Goal: Task Accomplishment & Management: Complete application form

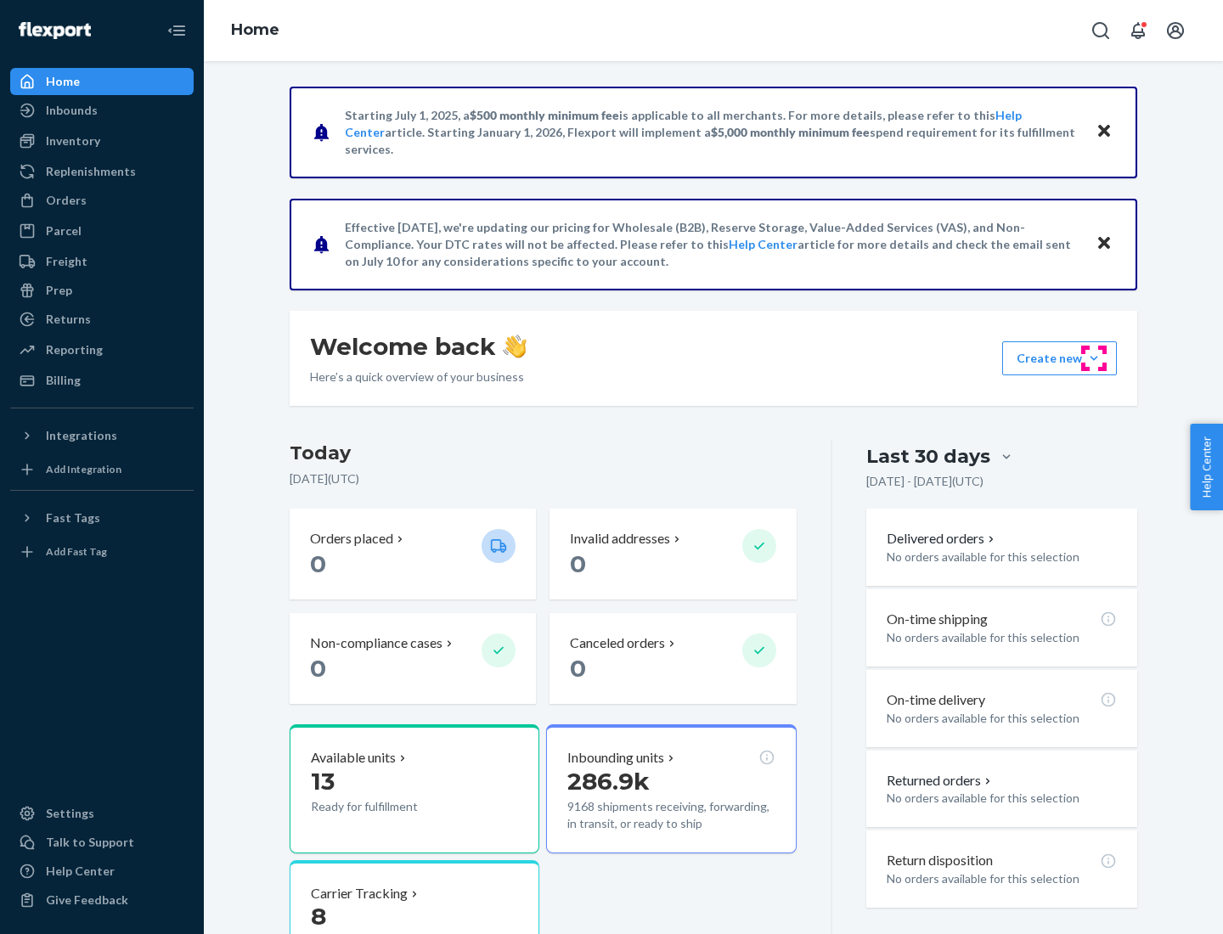
click at [1094, 358] on button "Create new Create new inbound Create new order Create new product" at bounding box center [1059, 358] width 115 height 34
click at [102, 110] on div "Inbounds" at bounding box center [102, 110] width 180 height 24
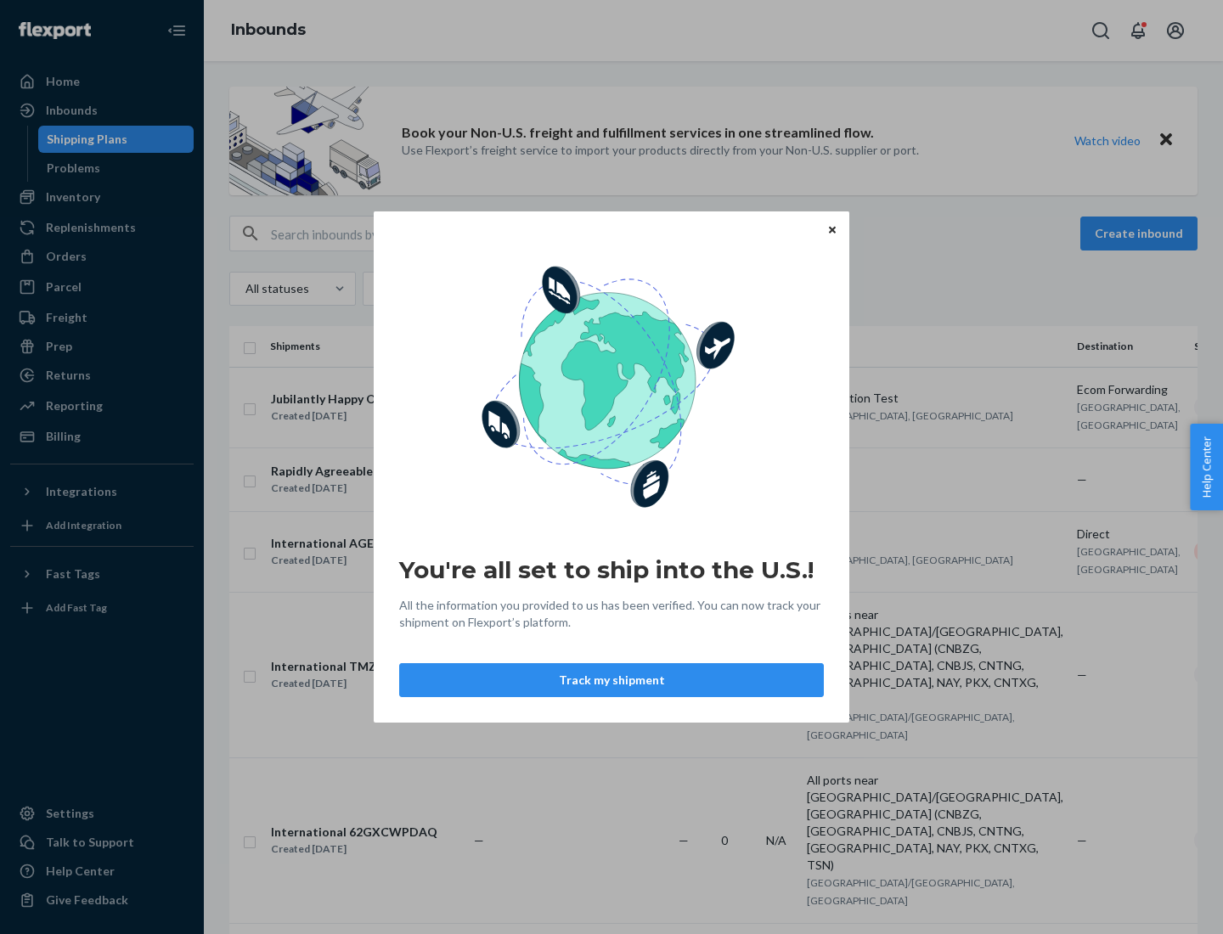
click at [102, 197] on div "You're all set to ship into the U.S.! All the information you provided to us ha…" at bounding box center [611, 467] width 1223 height 934
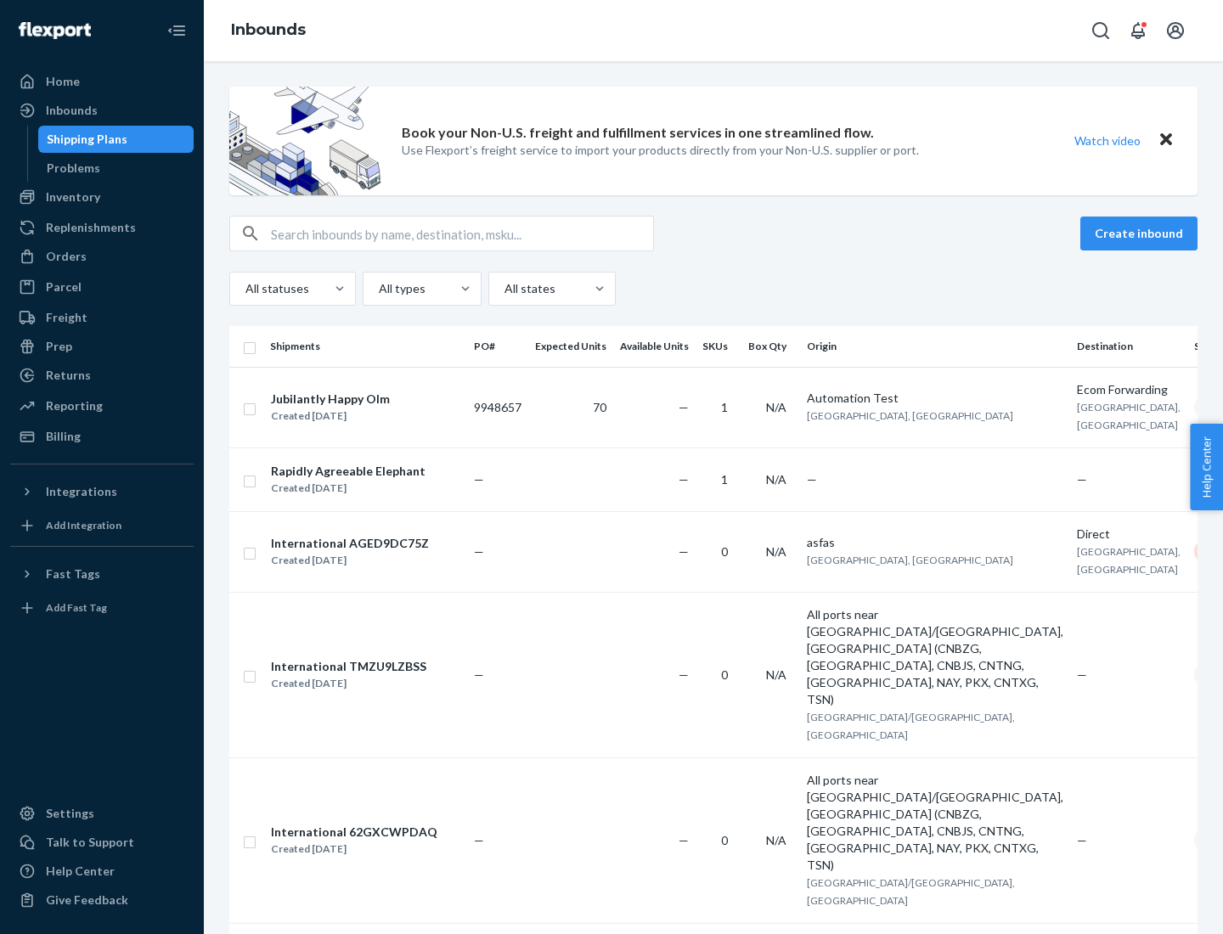
click at [713, 31] on div "Inbounds" at bounding box center [713, 30] width 1019 height 61
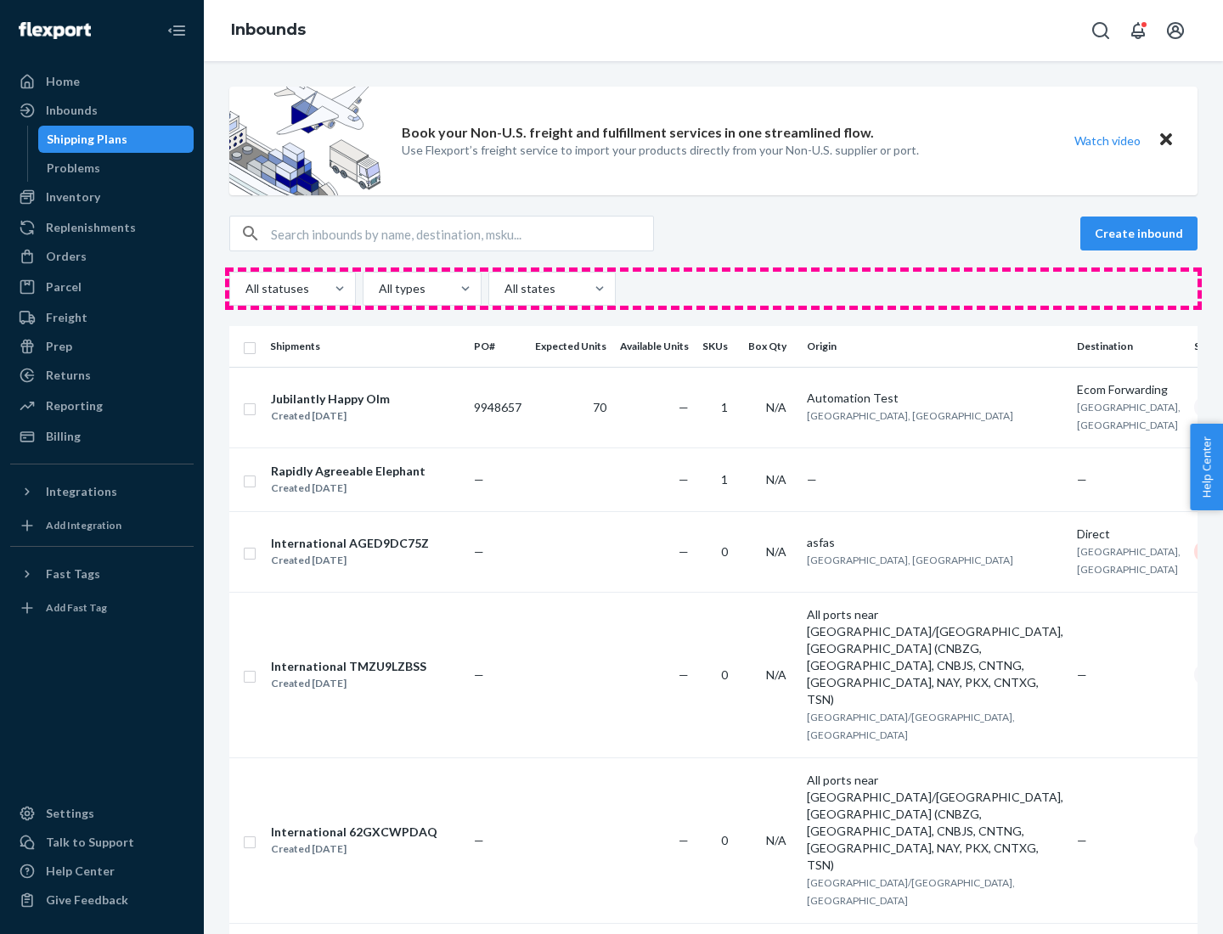
click at [713, 289] on div "All statuses All types All states" at bounding box center [713, 289] width 968 height 34
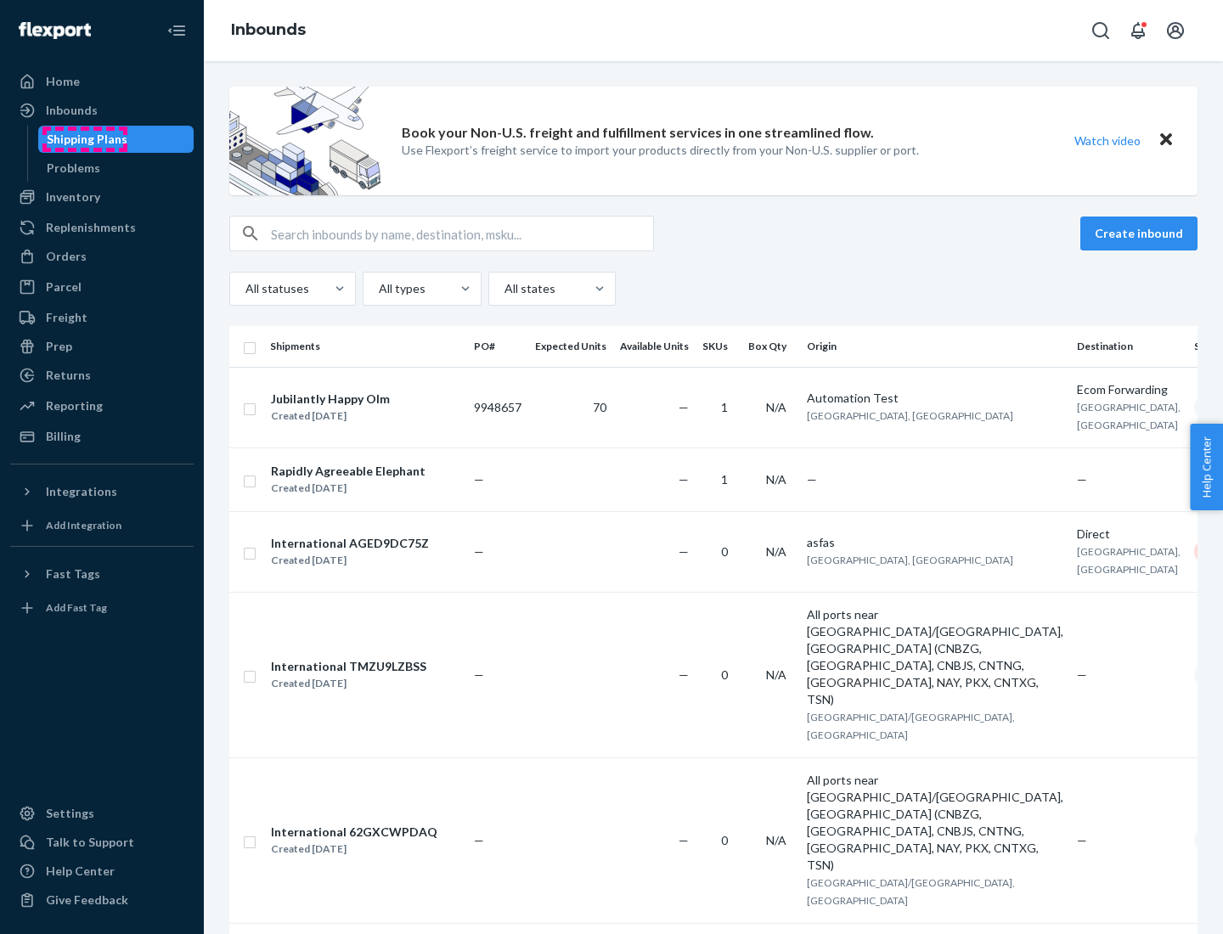
click at [84, 139] on div "Shipping Plans" at bounding box center [87, 139] width 81 height 17
click at [1141, 233] on button "Create inbound" at bounding box center [1138, 234] width 117 height 34
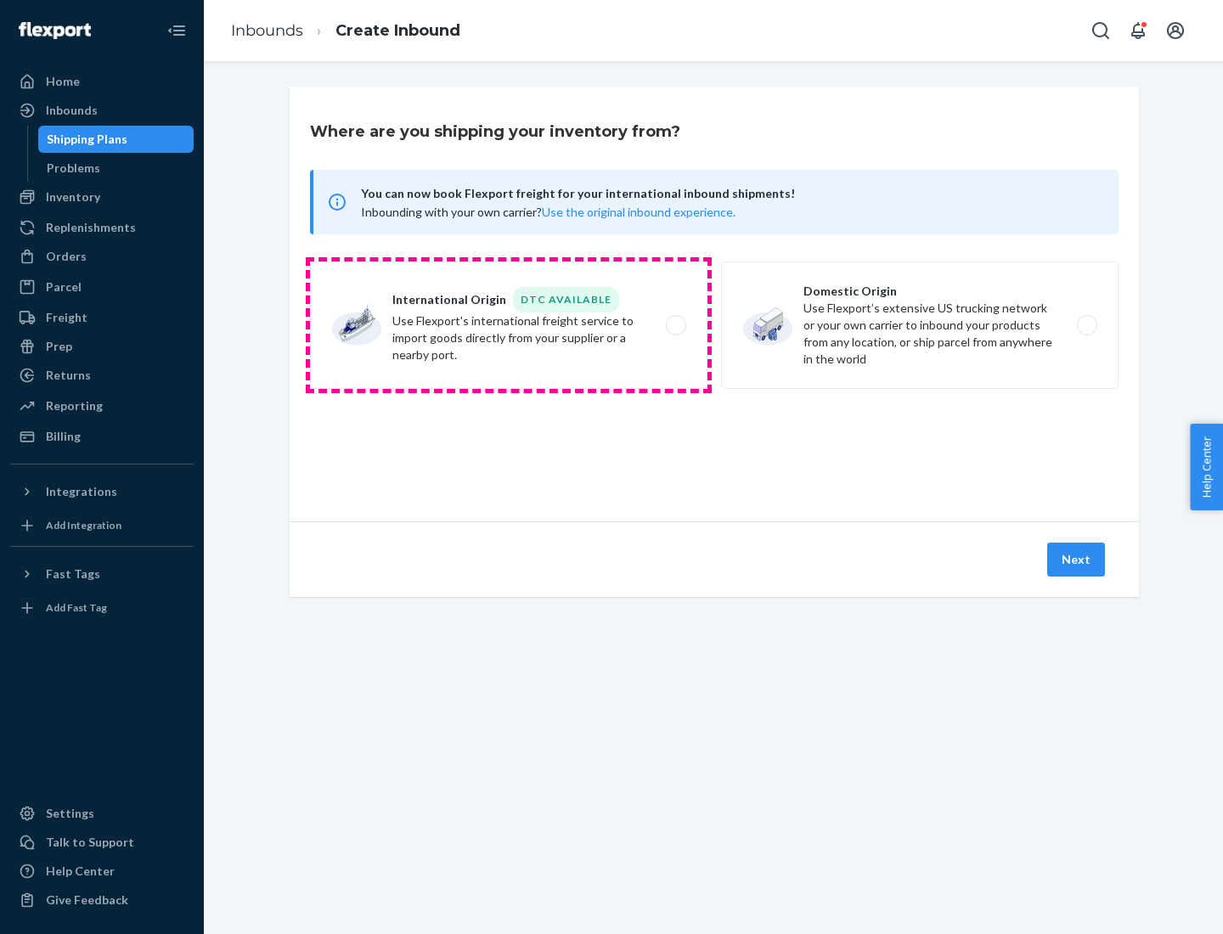
click at [509, 325] on label "International Origin DTC Available Use Flexport's international freight service…" at bounding box center [508, 325] width 397 height 127
click at [675, 325] on input "International Origin DTC Available Use Flexport's international freight service…" at bounding box center [680, 325] width 11 height 11
radio input "true"
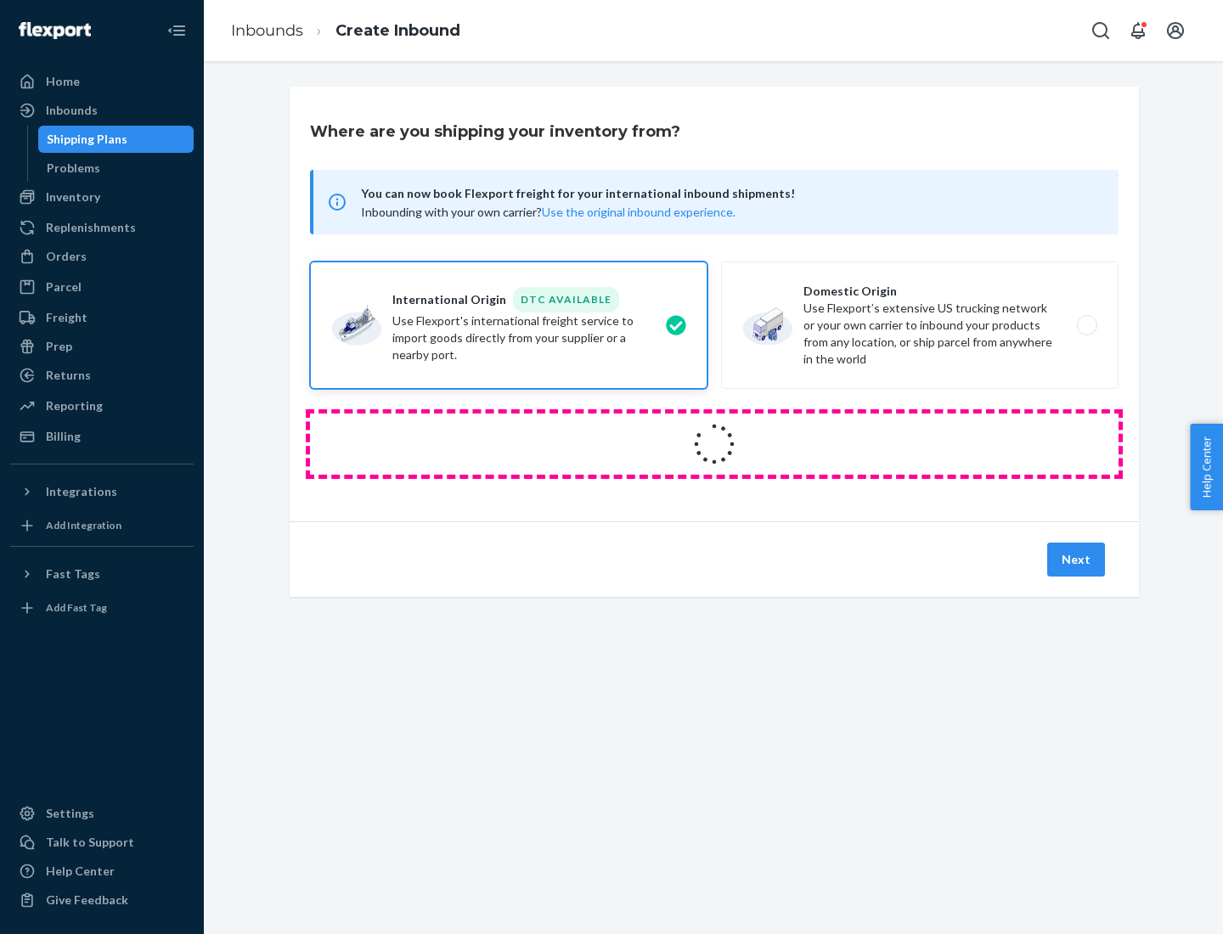
click at [714, 444] on icon at bounding box center [714, 444] width 48 height 48
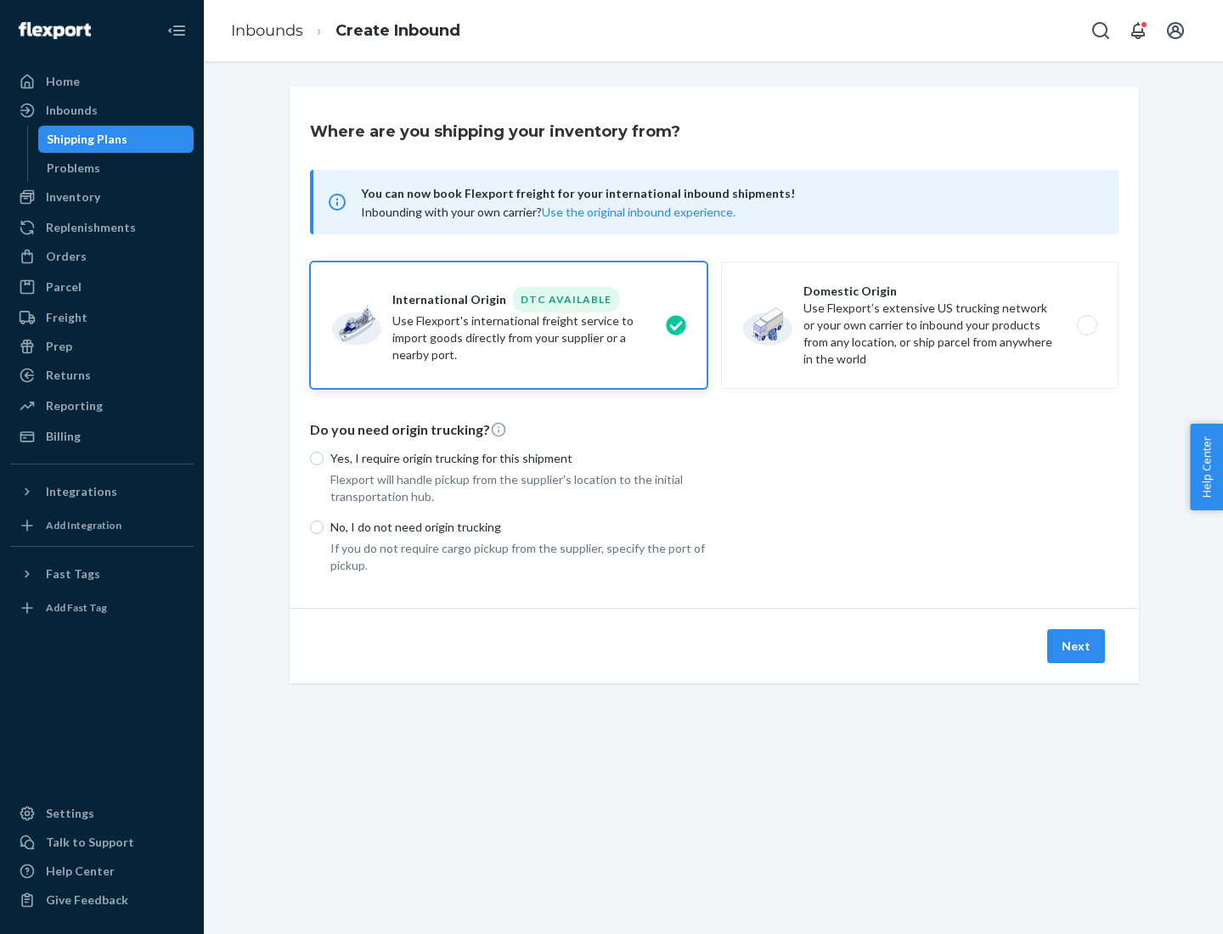
click at [519, 458] on p "Yes, I require origin trucking for this shipment" at bounding box center [518, 458] width 377 height 17
click at [323, 458] on input "Yes, I require origin trucking for this shipment" at bounding box center [317, 459] width 14 height 14
radio input "true"
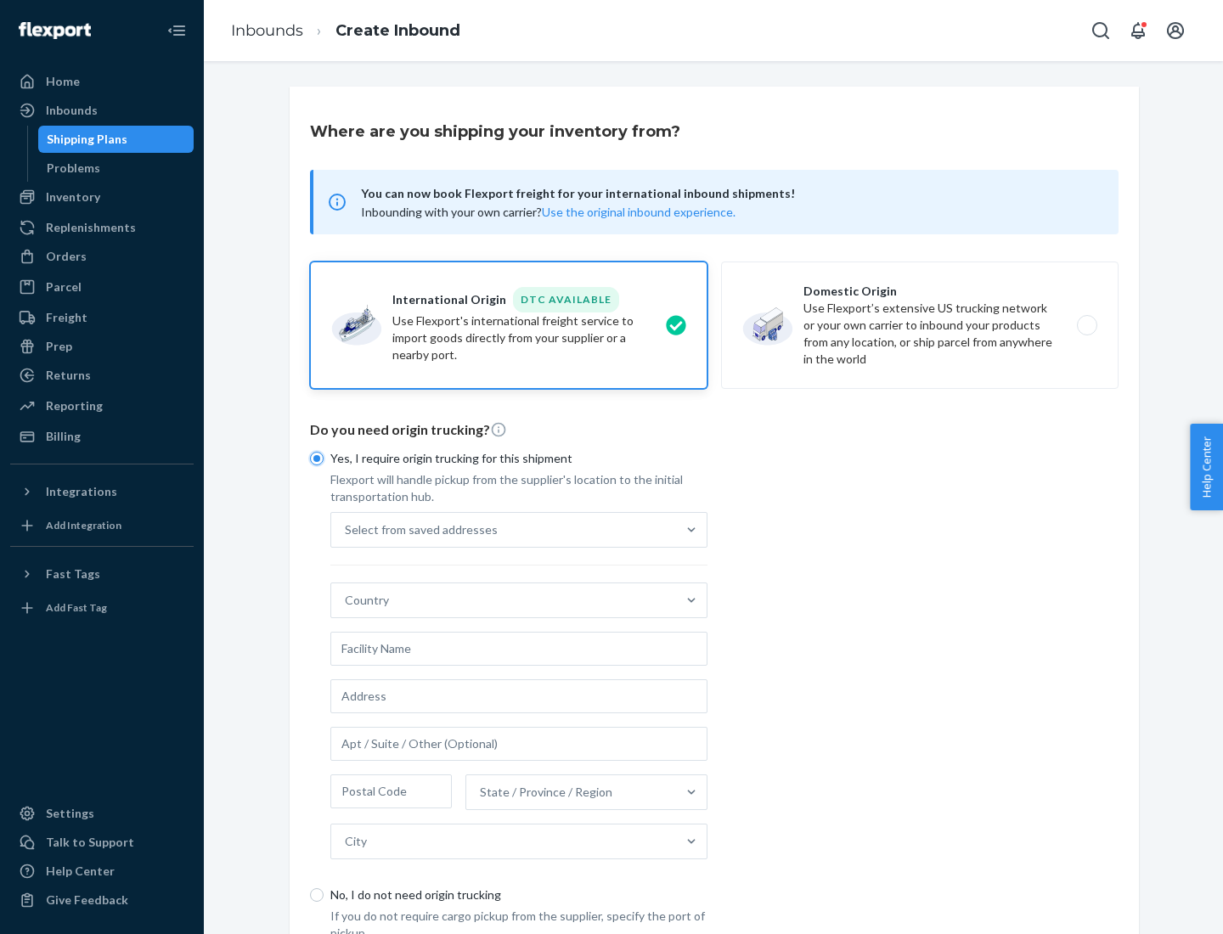
scroll to position [32, 0]
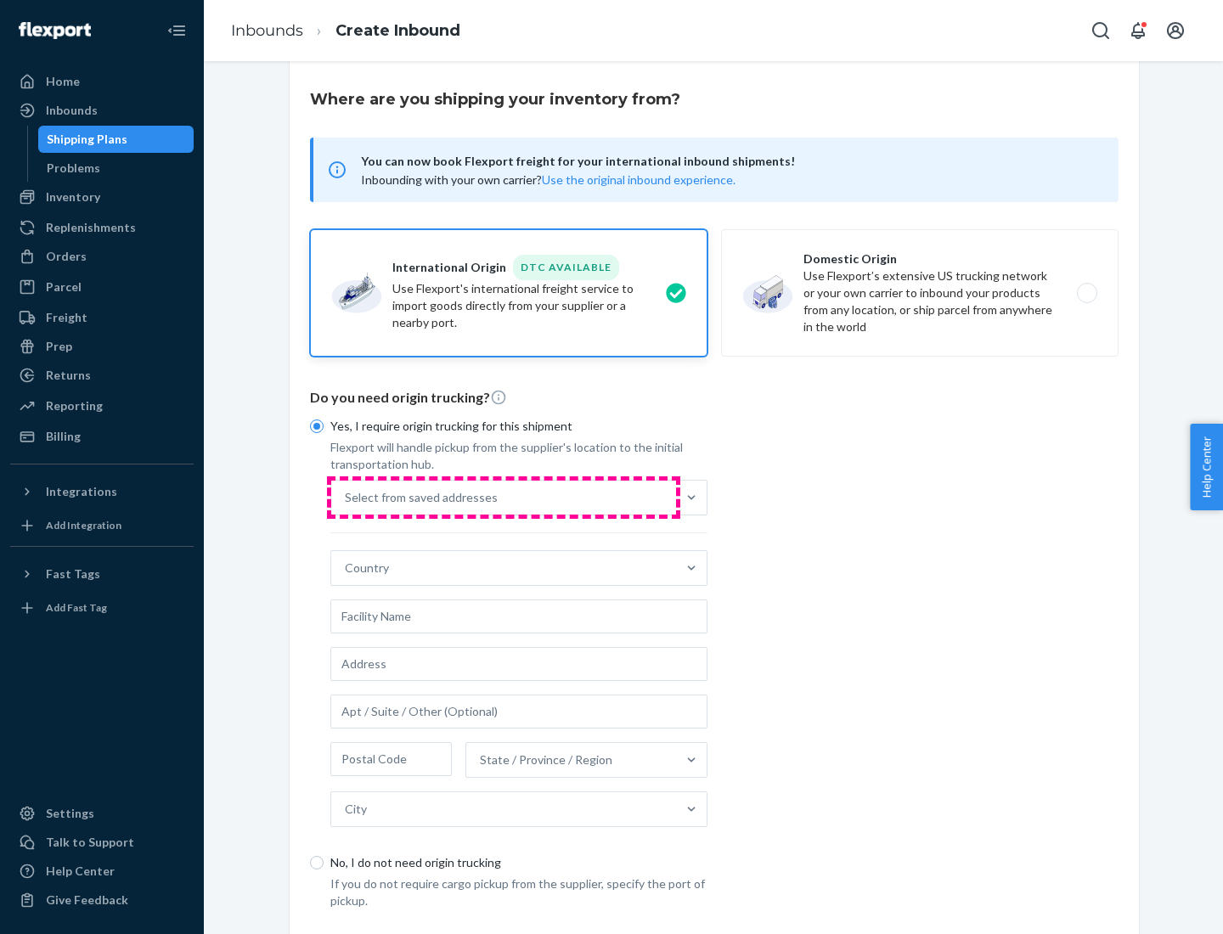
click at [504, 497] on div "Select from saved addresses" at bounding box center [503, 498] width 345 height 34
click at [346, 497] on input "Select from saved addresses" at bounding box center [346, 497] width 2 height 17
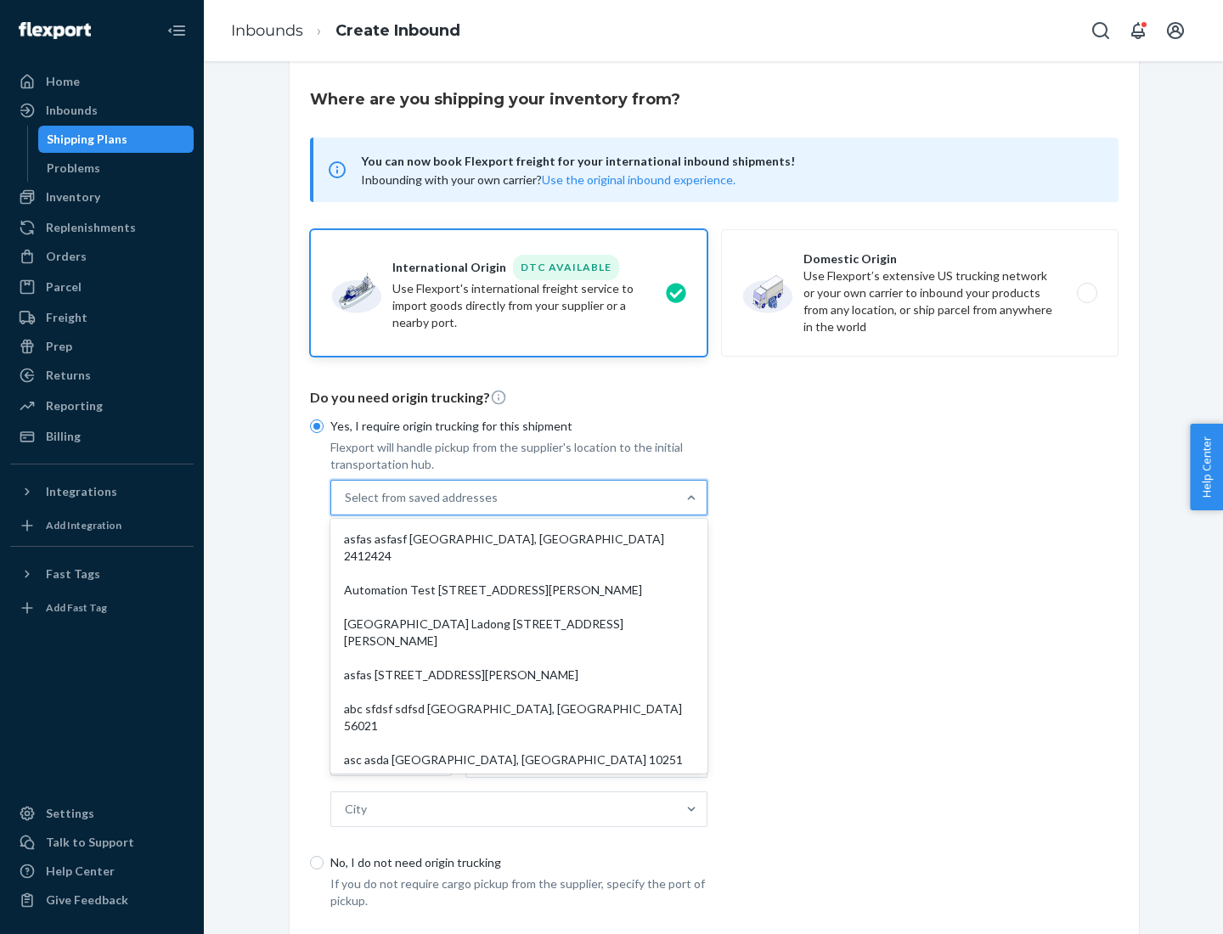
scroll to position [74, 0]
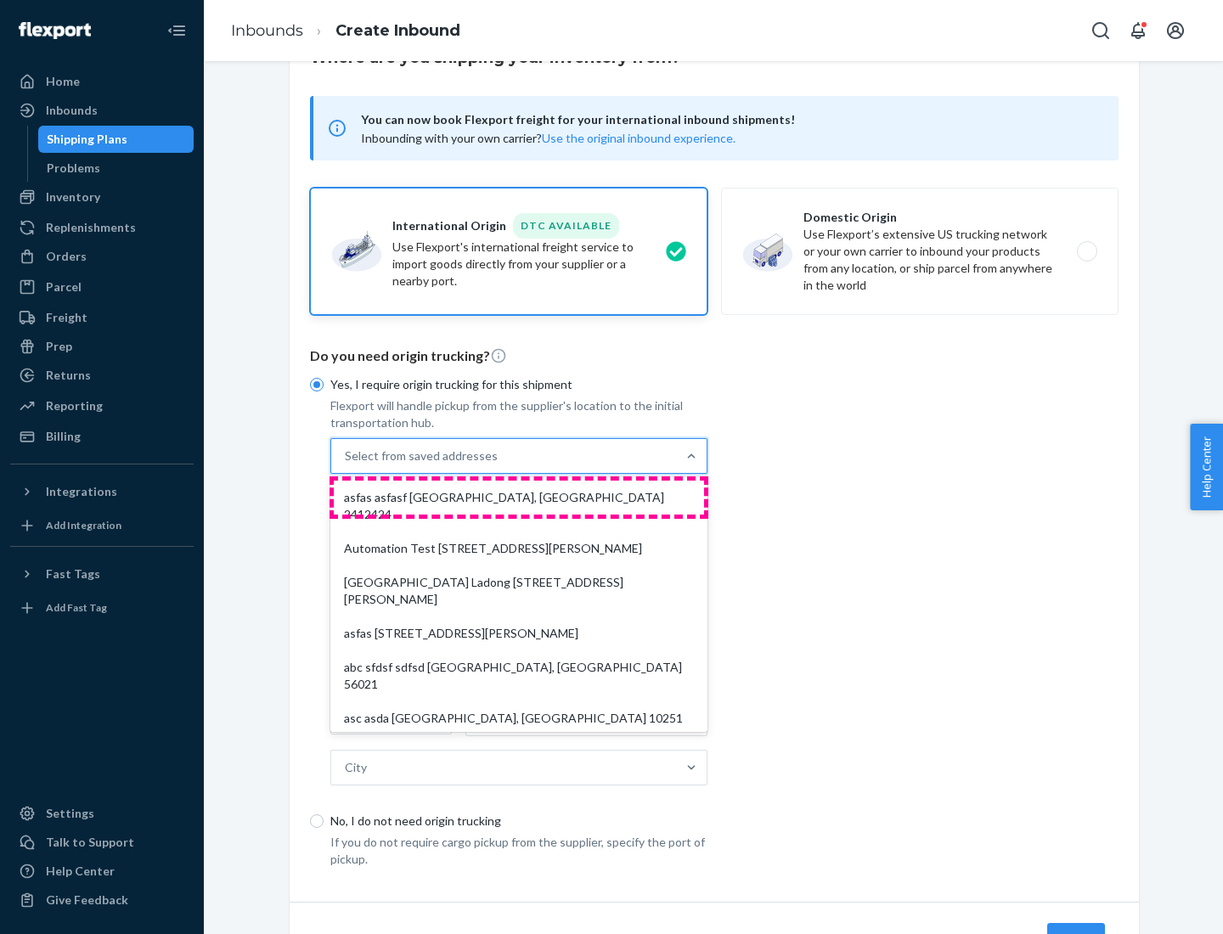
click at [519, 497] on div "asfas asfasf [GEOGRAPHIC_DATA], [GEOGRAPHIC_DATA] 2412424" at bounding box center [519, 506] width 370 height 51
click at [346, 464] on input "option asfas asfasf [GEOGRAPHIC_DATA], [GEOGRAPHIC_DATA] 2412424 focused, 1 of …" at bounding box center [346, 455] width 2 height 17
type input "asfas"
type input "asfasf"
type input "2412424"
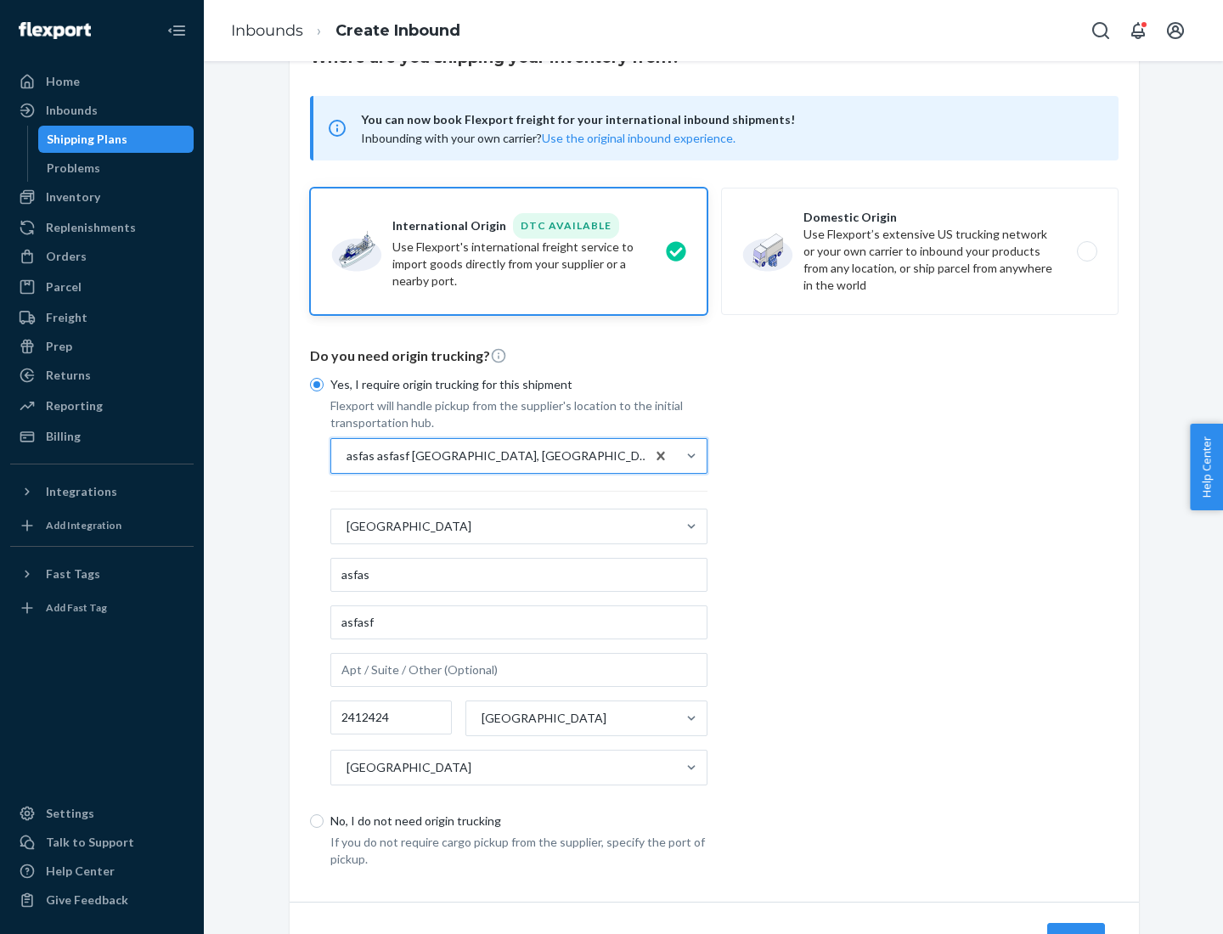
scroll to position [158, 0]
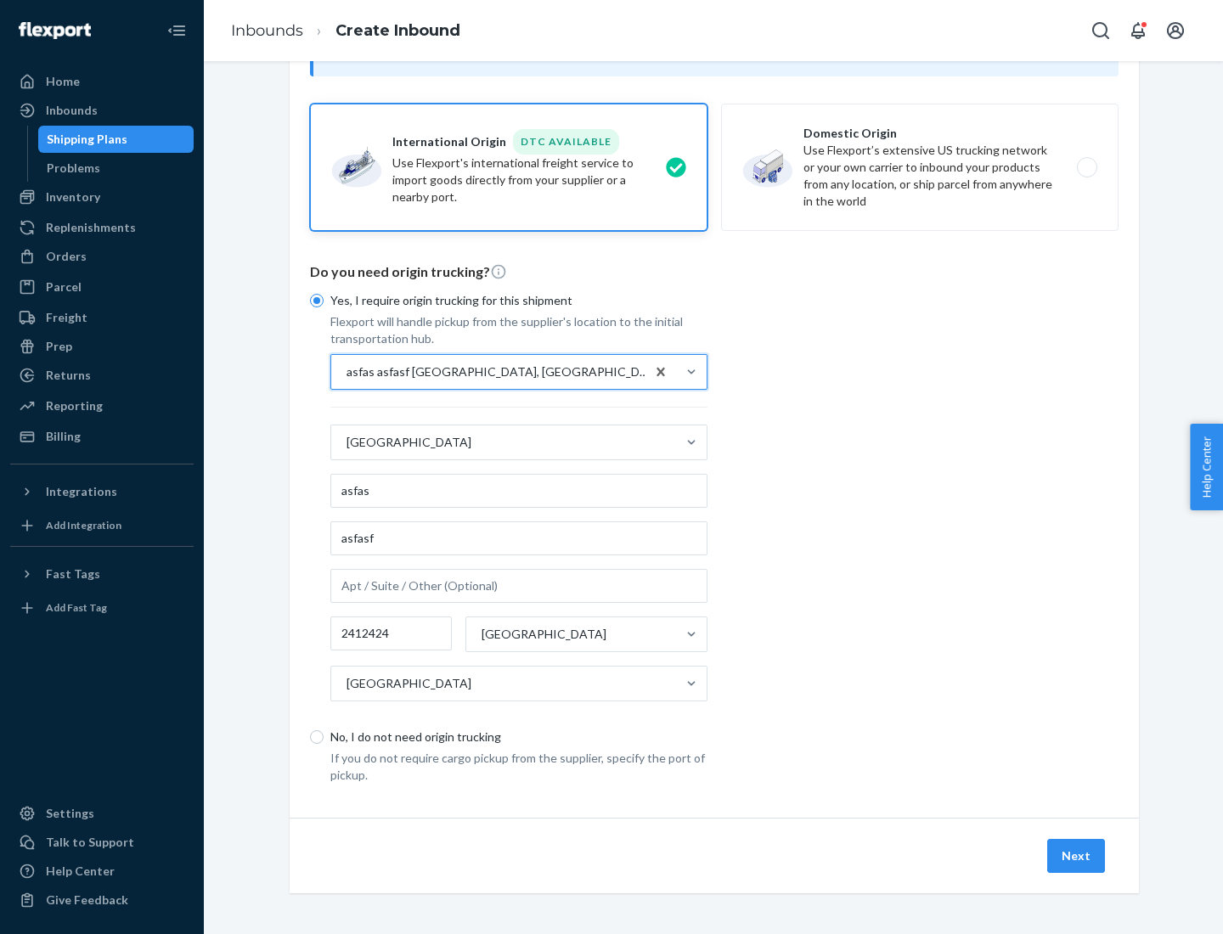
click at [1077, 855] on button "Next" at bounding box center [1076, 856] width 58 height 34
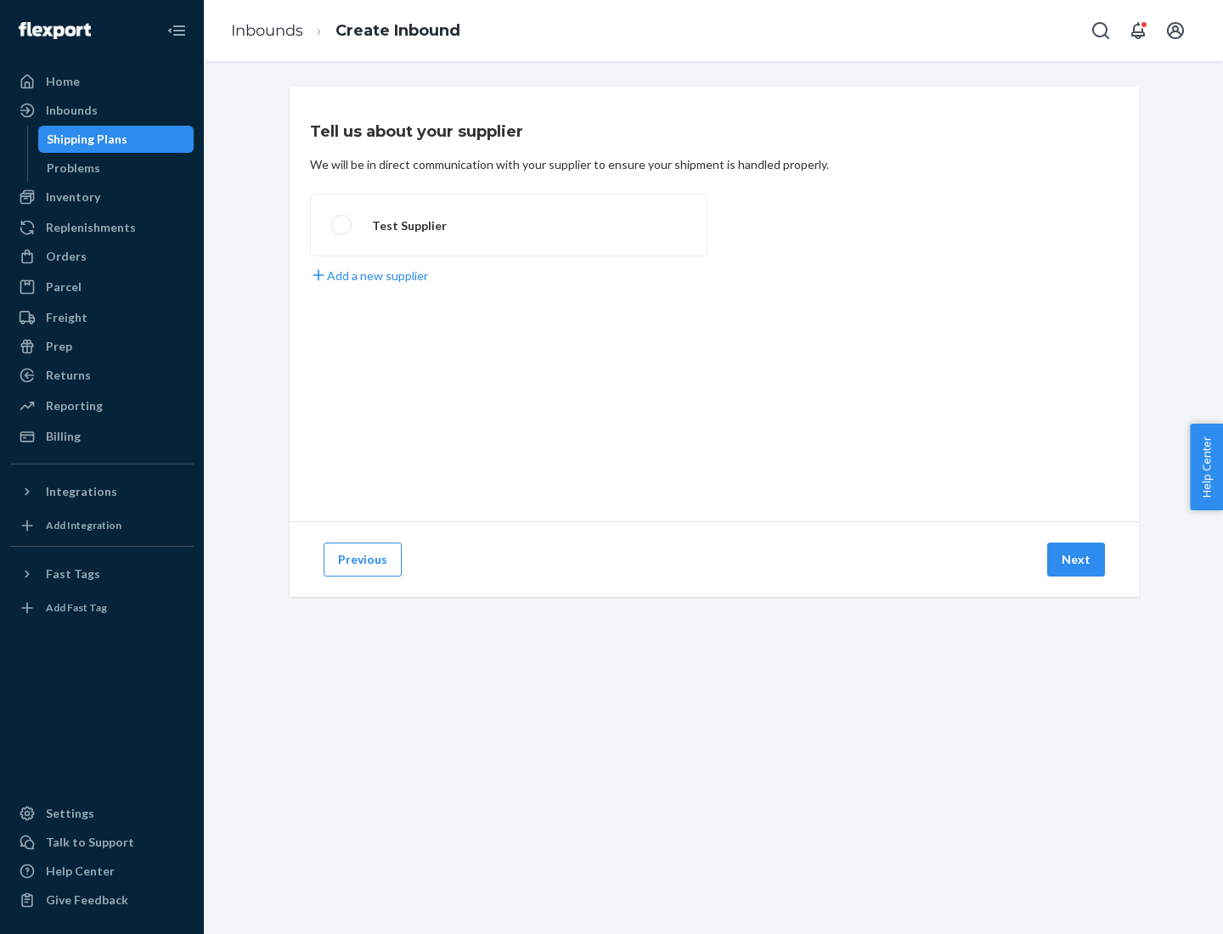
click at [509, 225] on label "Test Supplier" at bounding box center [508, 225] width 397 height 63
click at [342, 225] on input "Test Supplier" at bounding box center [336, 225] width 11 height 11
radio input "true"
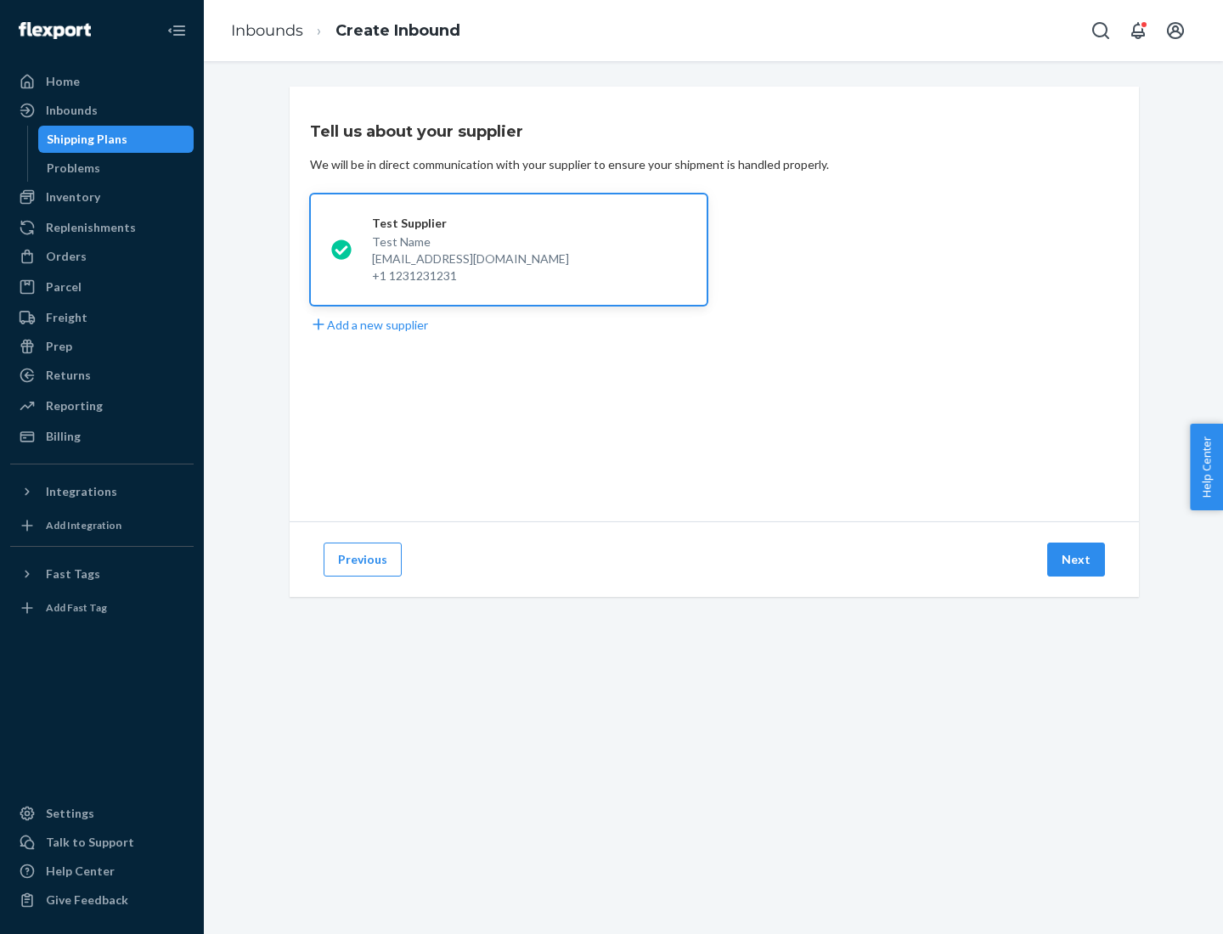
click at [1077, 560] on button "Next" at bounding box center [1076, 560] width 58 height 34
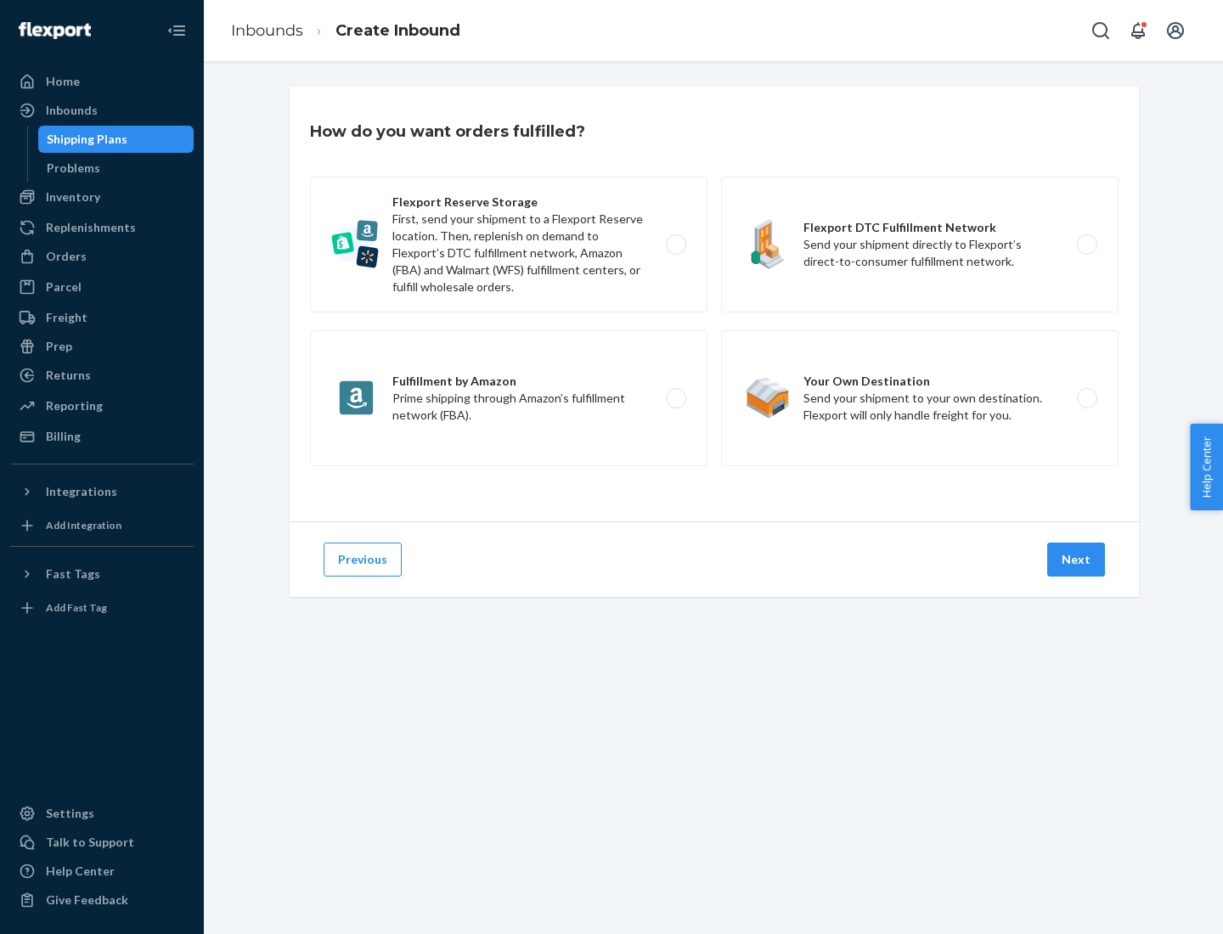
click at [509, 398] on label "Fulfillment by Amazon Prime shipping through Amazon’s fulfillment network (FBA)." at bounding box center [508, 398] width 397 height 136
click at [675, 398] on input "Fulfillment by Amazon Prime shipping through Amazon’s fulfillment network (FBA)." at bounding box center [680, 398] width 11 height 11
radio input "true"
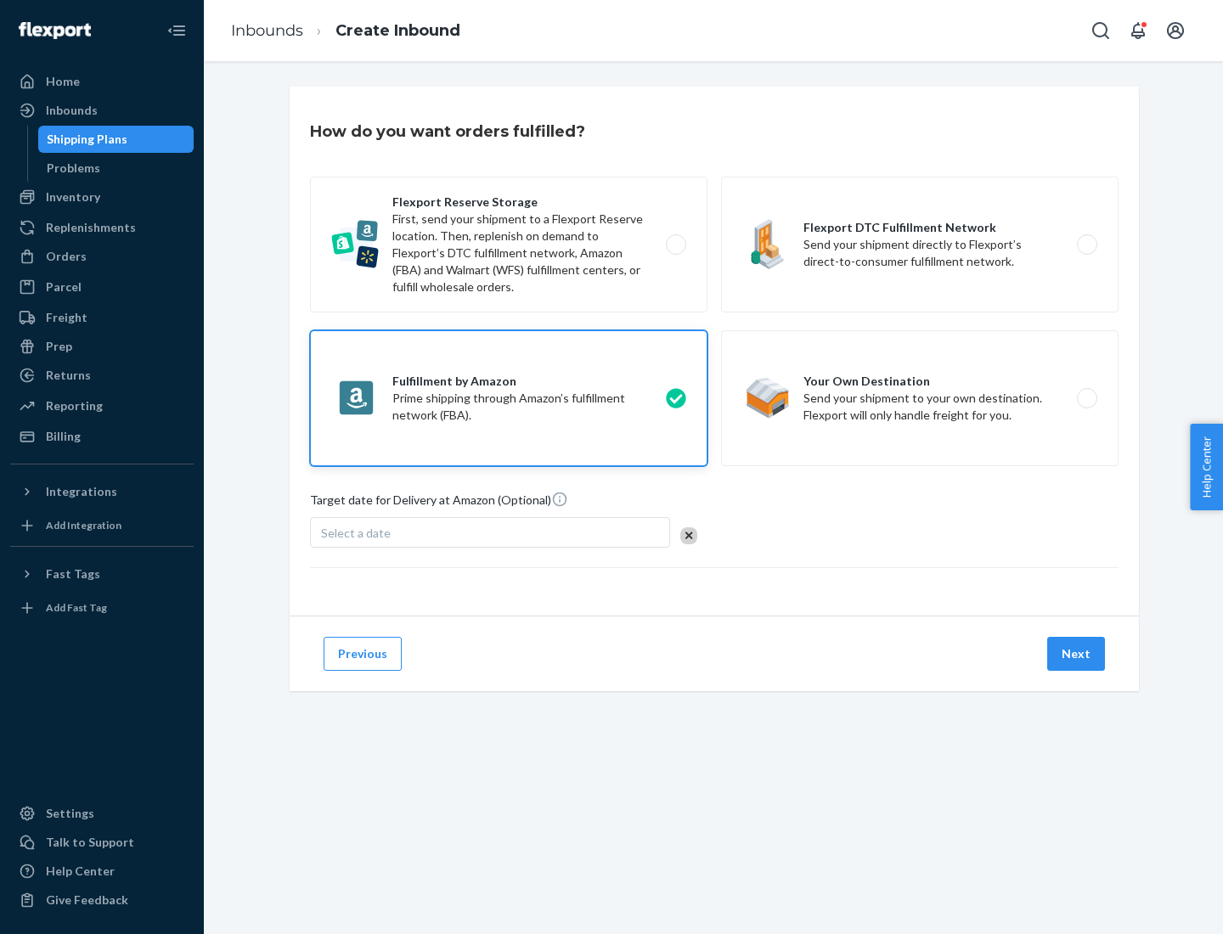
click at [1077, 654] on button "Next" at bounding box center [1076, 654] width 58 height 34
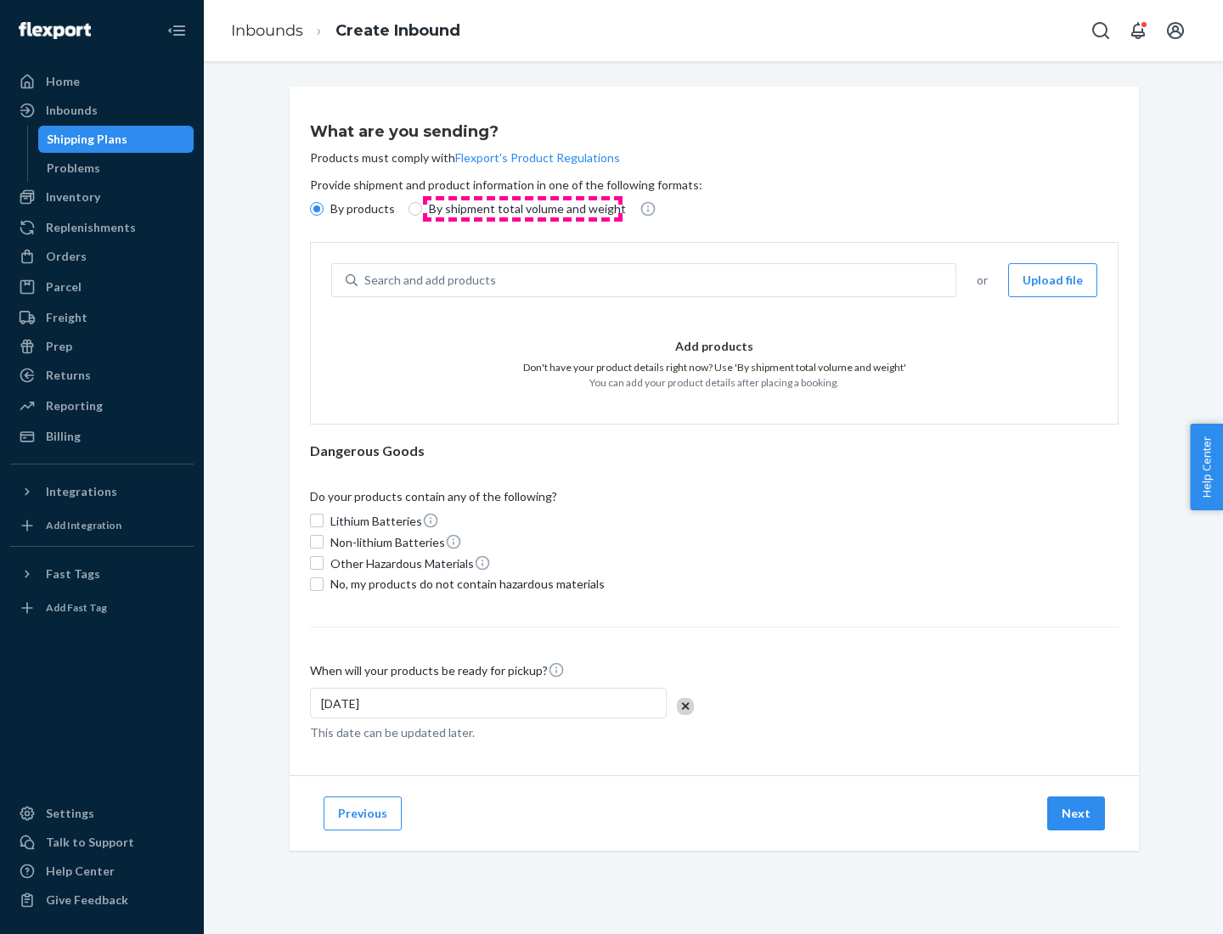
click at [522, 209] on p "By shipment total volume and weight" at bounding box center [527, 208] width 197 height 17
click at [422, 209] on input "By shipment total volume and weight" at bounding box center [415, 209] width 14 height 14
radio input "true"
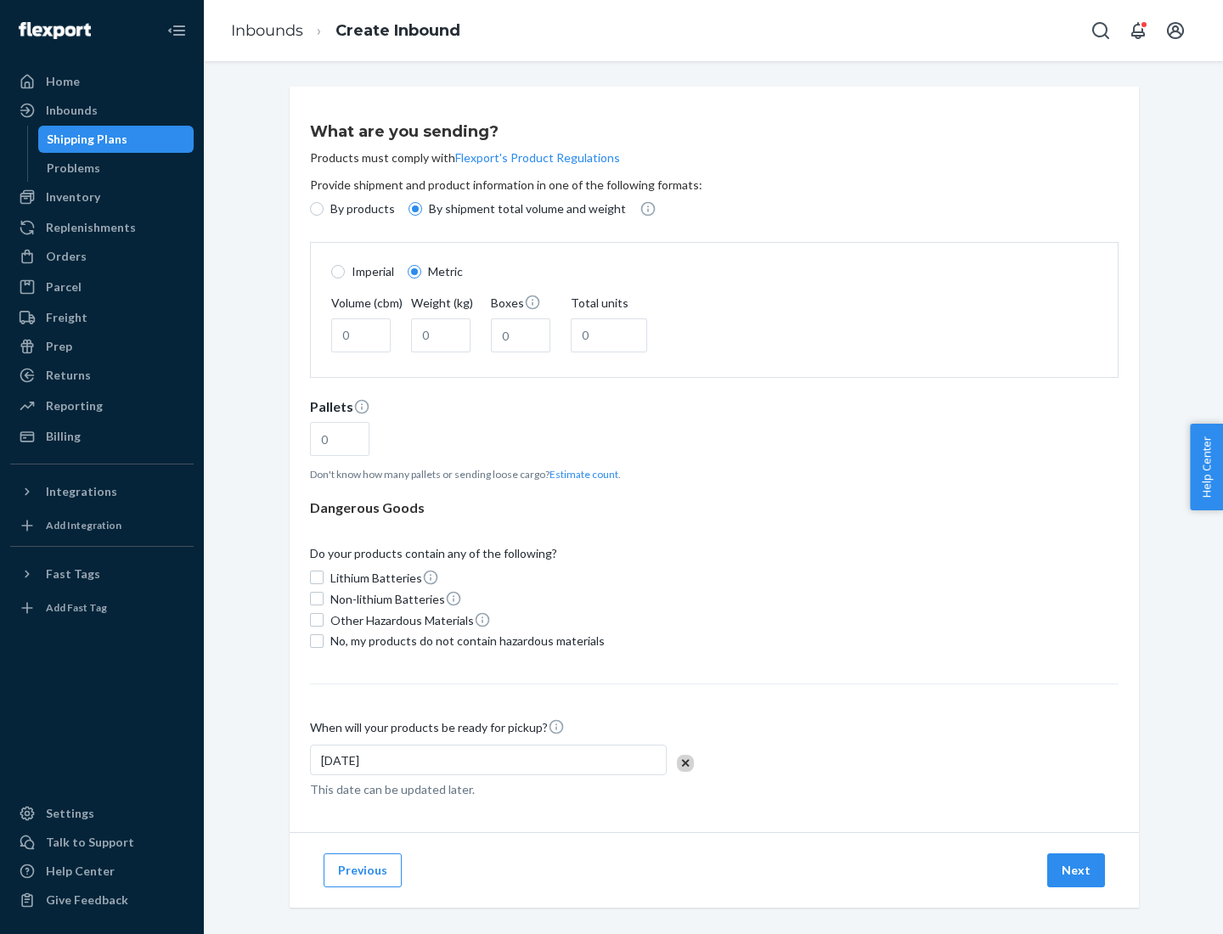
click at [361, 209] on p "By products" at bounding box center [362, 208] width 65 height 17
click at [323, 209] on input "By products" at bounding box center [317, 209] width 14 height 14
radio input "true"
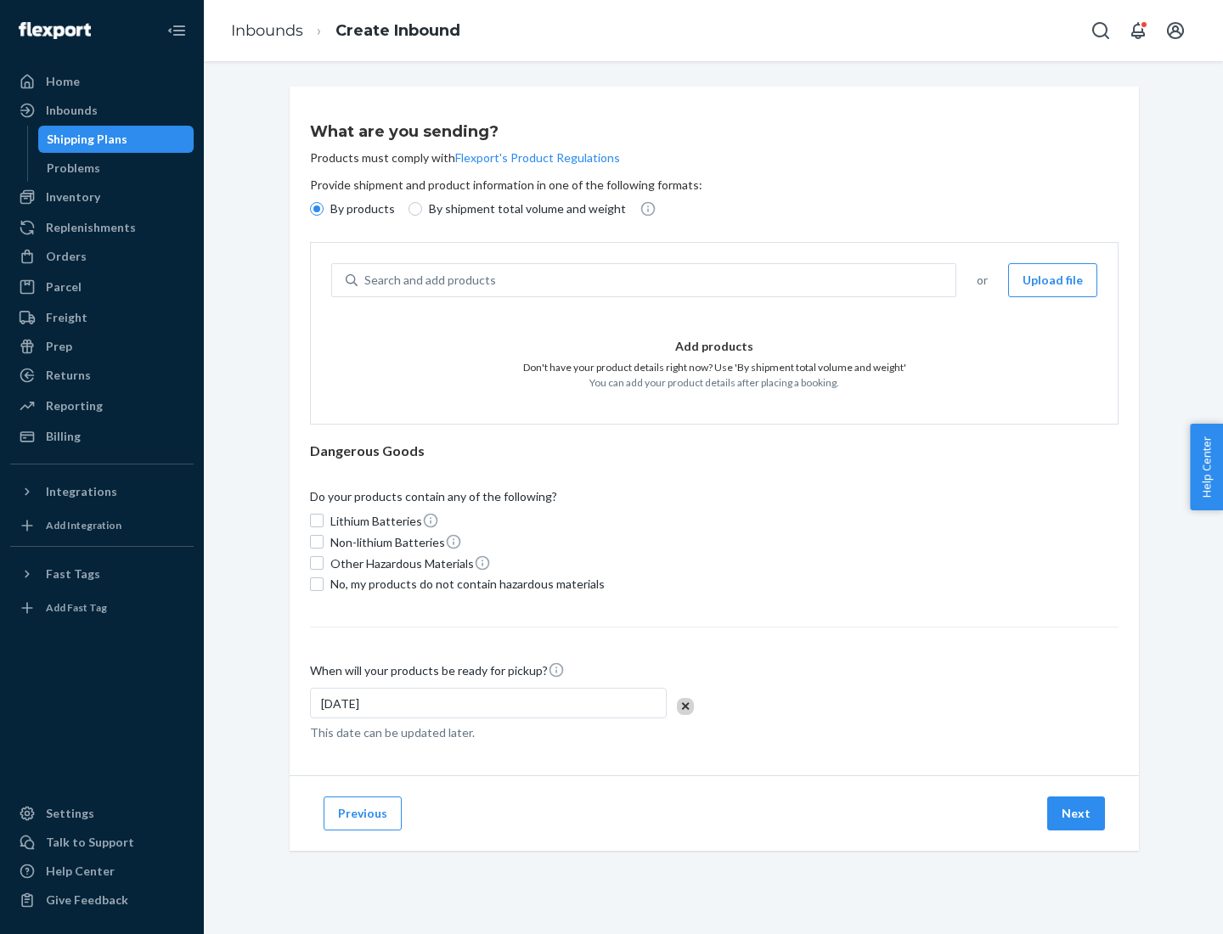
click at [657, 280] on div "Search and add products" at bounding box center [656, 280] width 598 height 31
click at [366, 280] on input "Search and add products" at bounding box center [365, 280] width 2 height 17
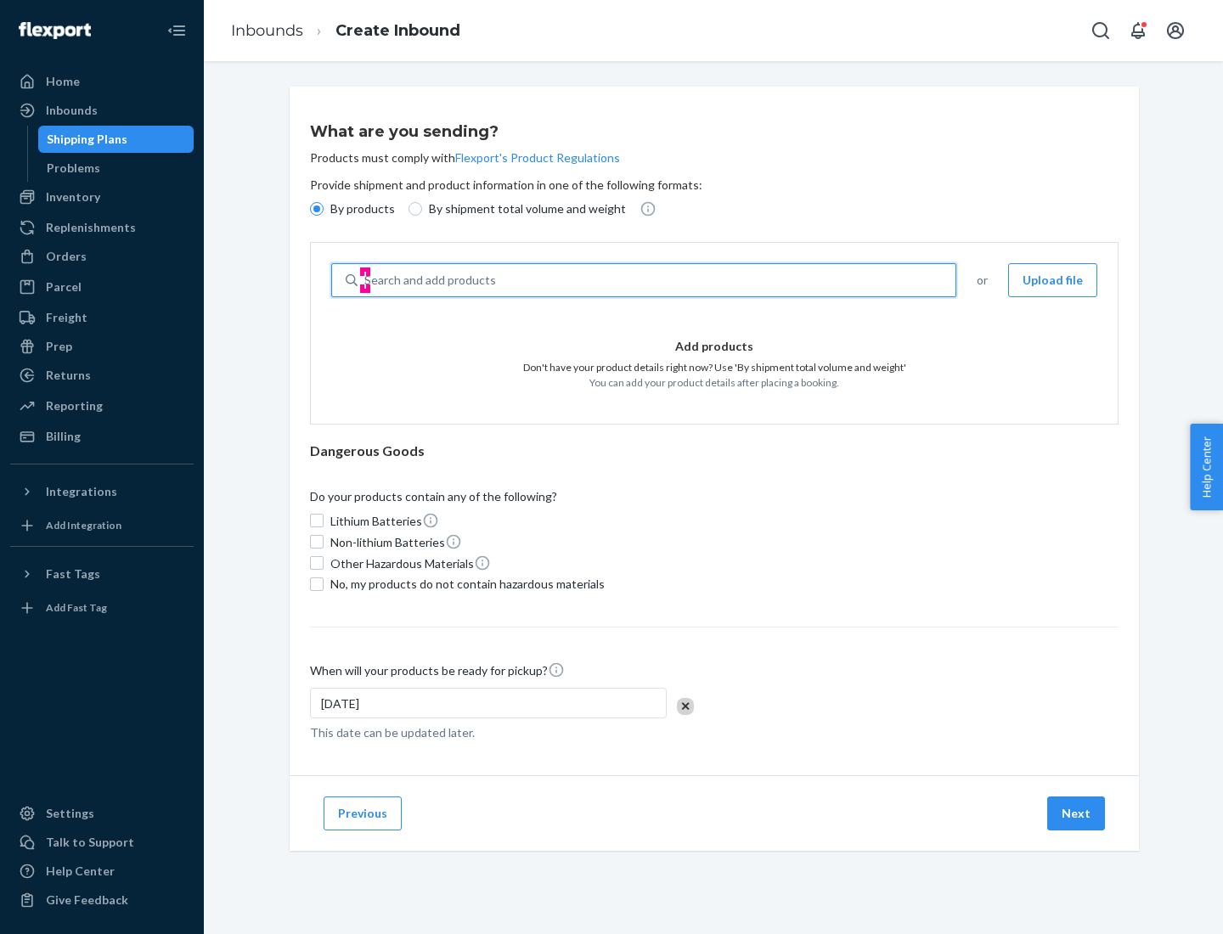
type input "test"
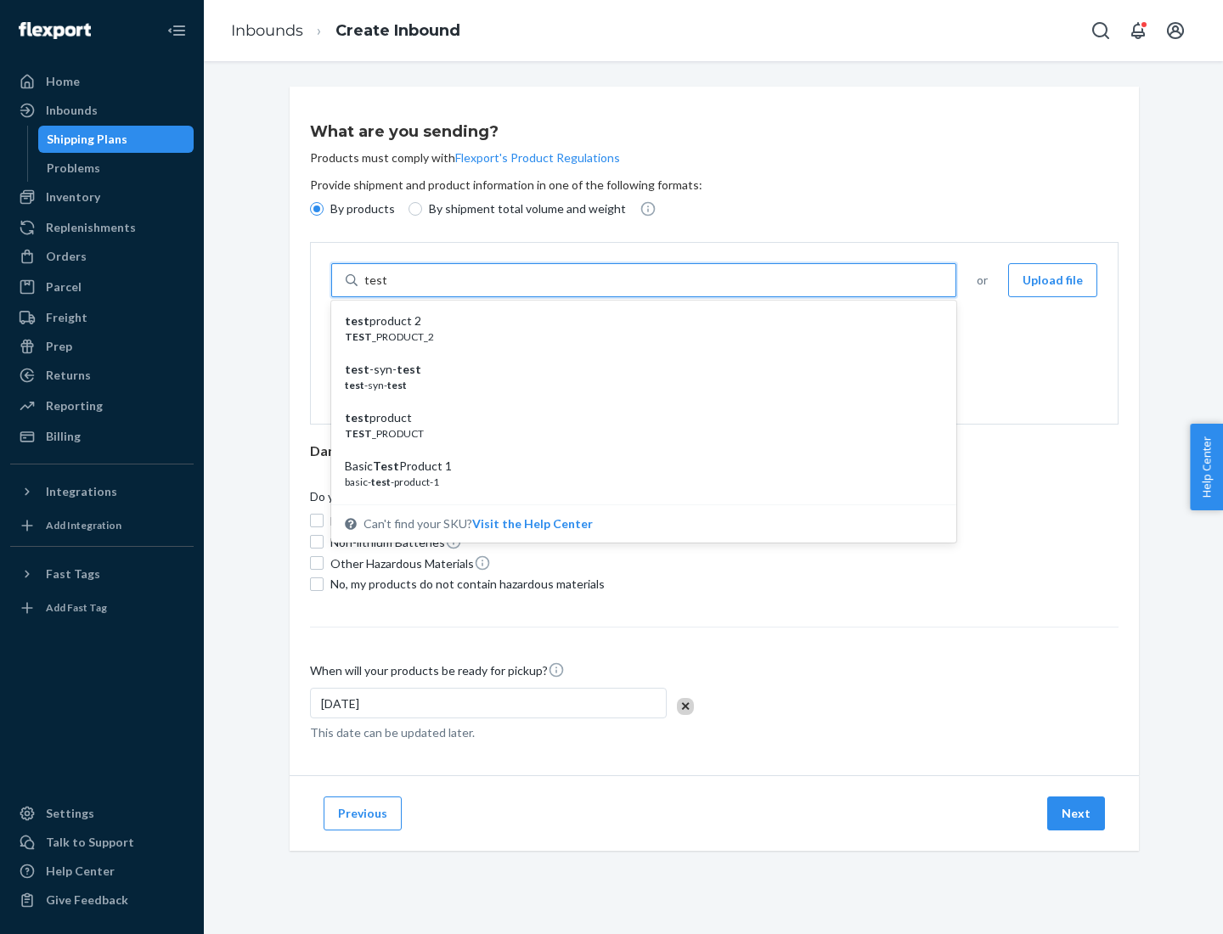
click at [638, 321] on div "test product 2" at bounding box center [637, 320] width 584 height 17
click at [386, 289] on input "test" at bounding box center [375, 280] width 22 height 17
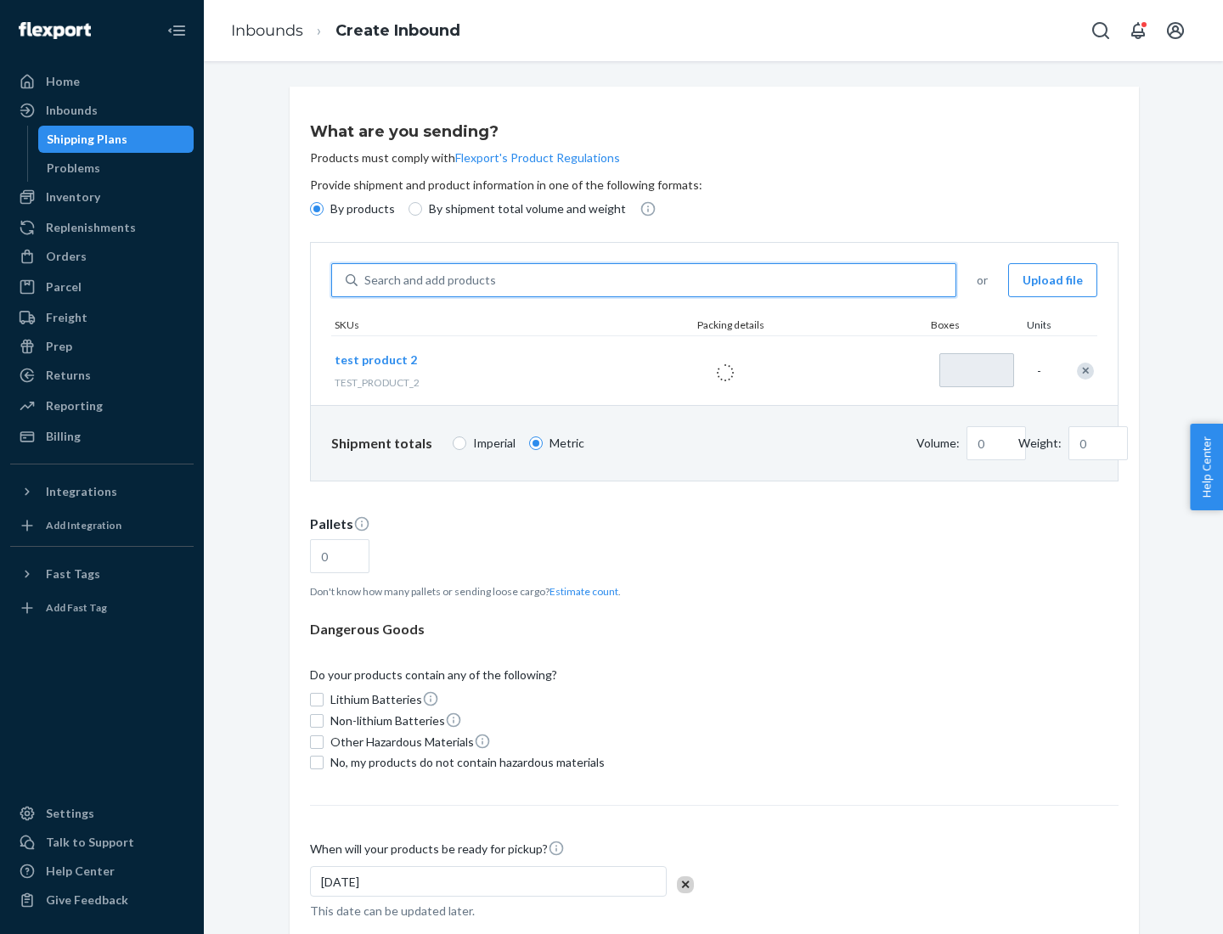
type input "1"
type input "0.02"
type input "22.23"
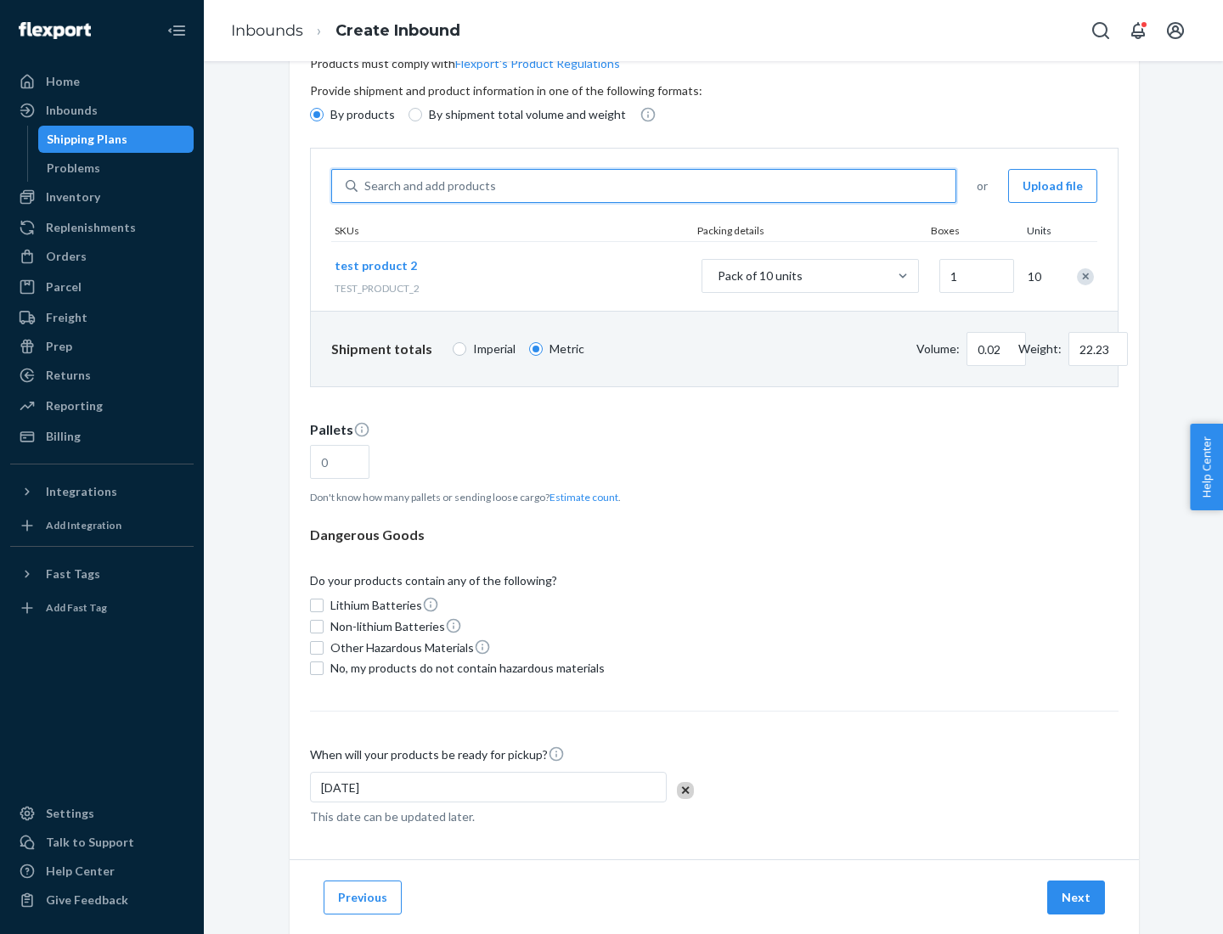
click at [580, 497] on button "Estimate count" at bounding box center [583, 497] width 69 height 14
type input "1"
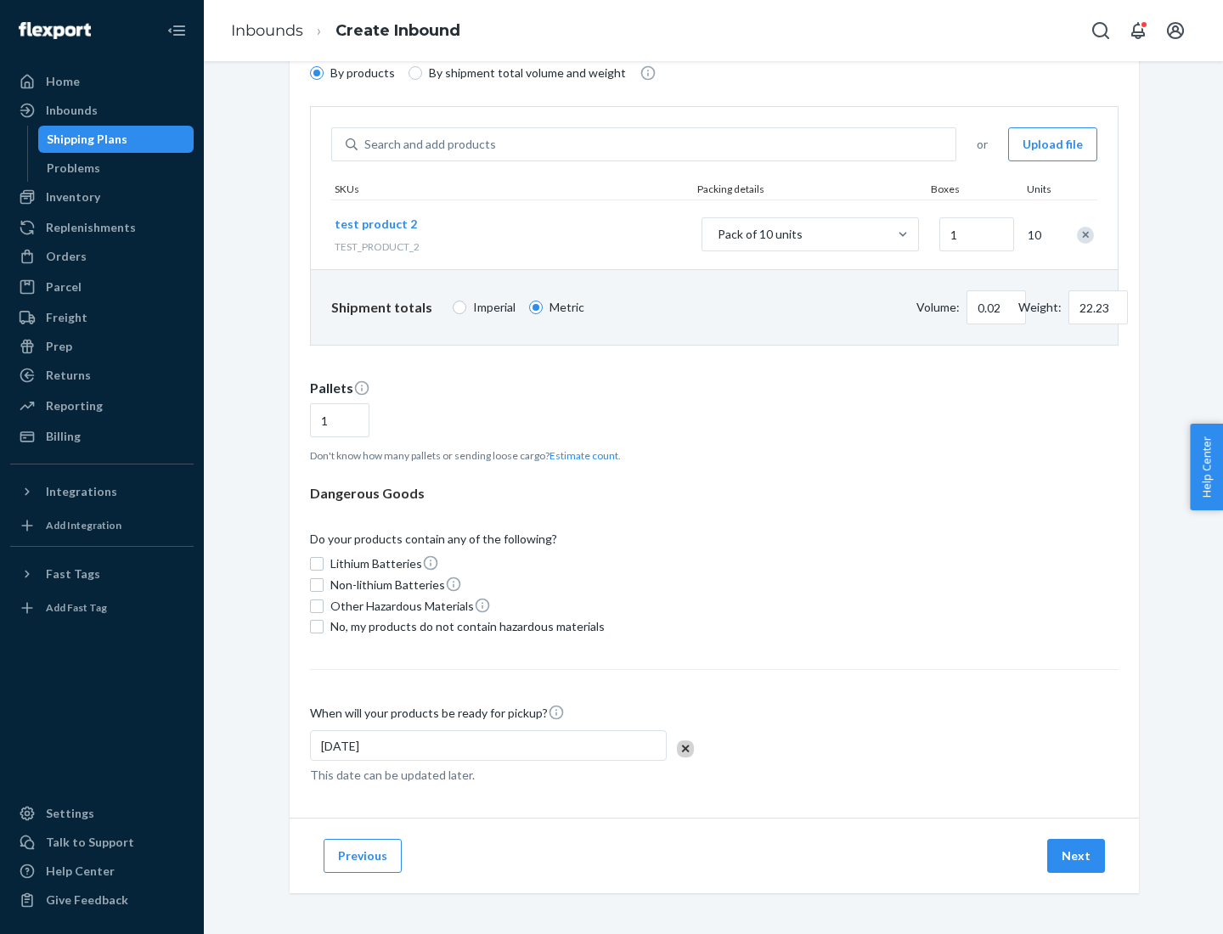
click at [464, 627] on span "No, my products do not contain hazardous materials" at bounding box center [467, 626] width 274 height 17
click at [323, 627] on input "No, my products do not contain hazardous materials" at bounding box center [317, 627] width 14 height 14
checkbox input "true"
click at [1077, 856] on button "Next" at bounding box center [1076, 856] width 58 height 34
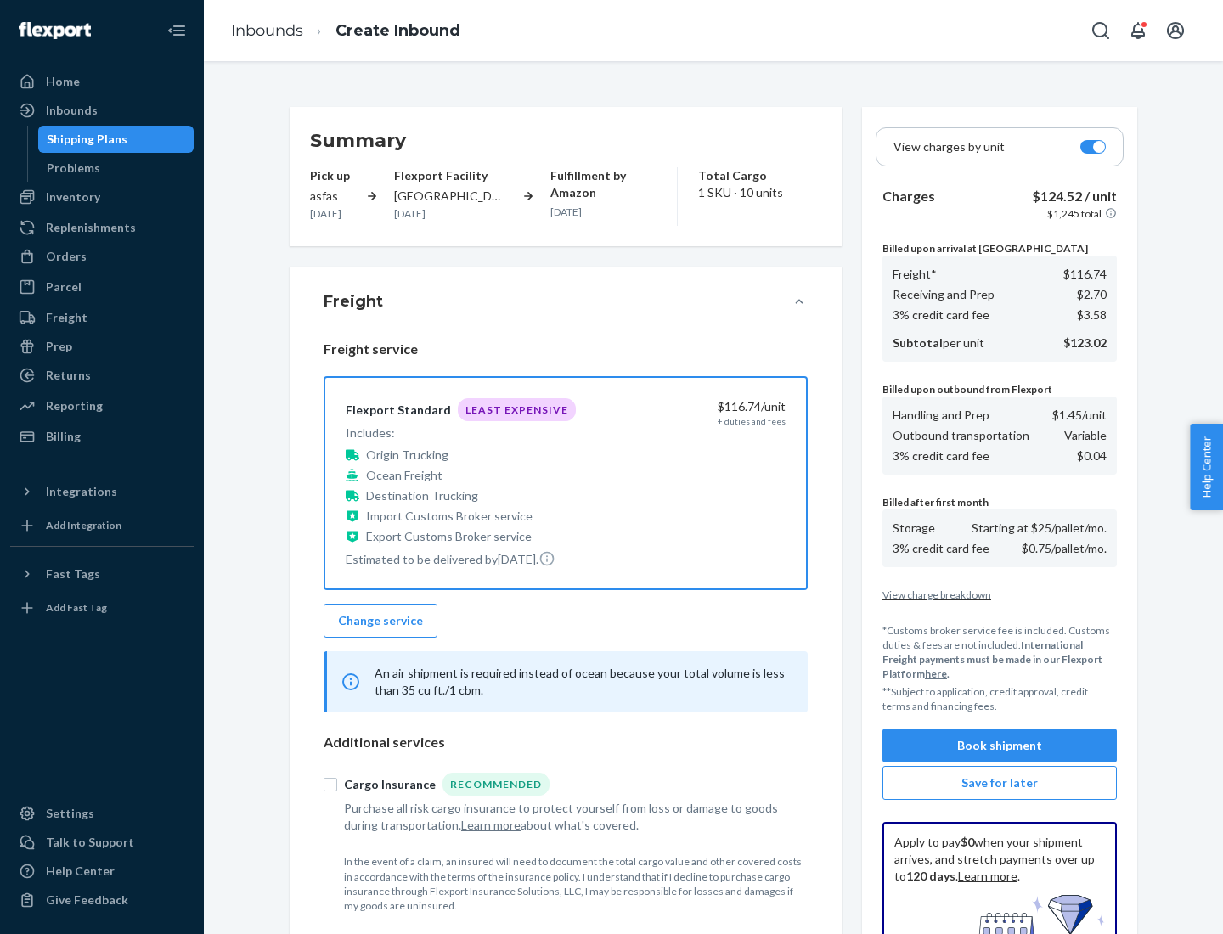
scroll to position [248, 0]
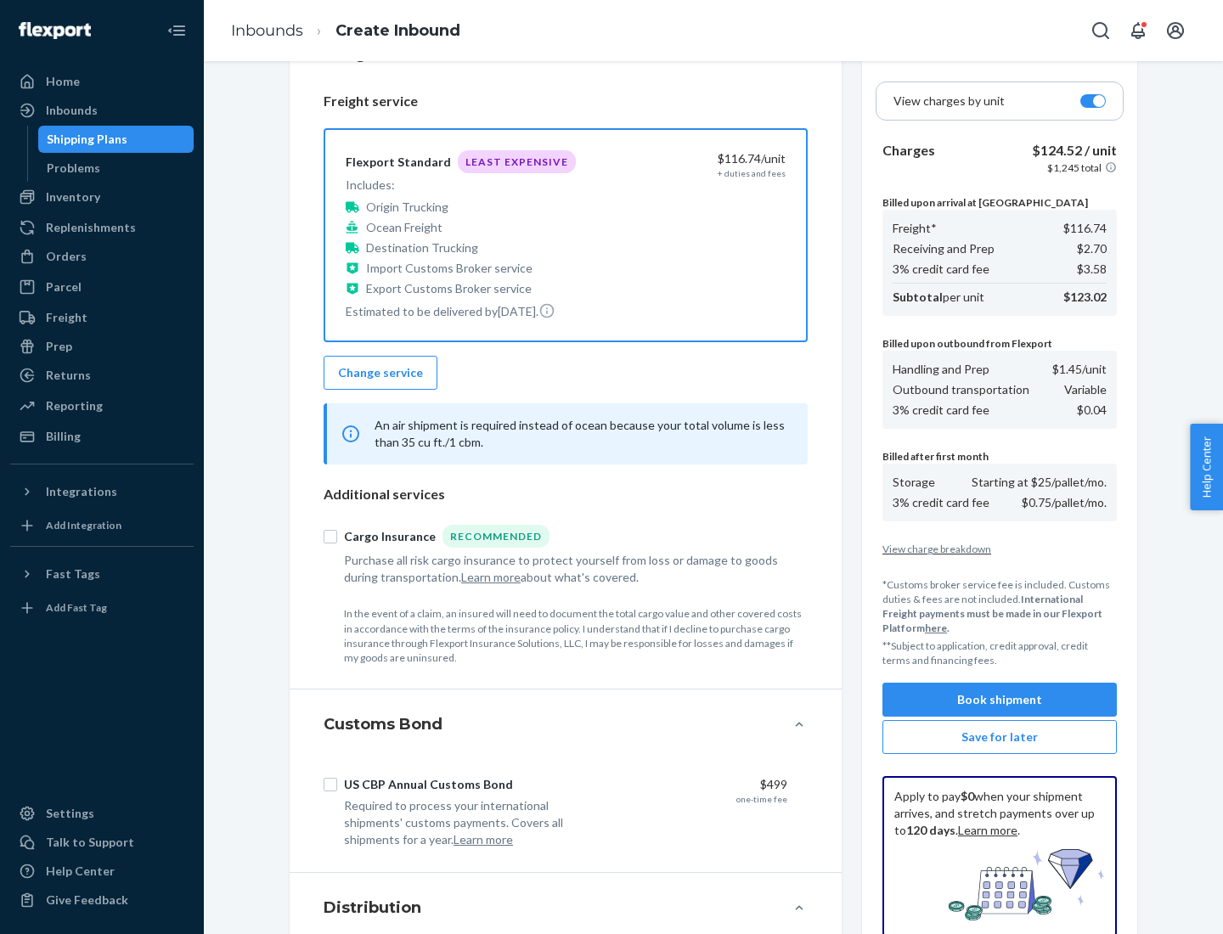
click at [999, 700] on button "Book shipment" at bounding box center [999, 700] width 234 height 34
